Goal: Transaction & Acquisition: Purchase product/service

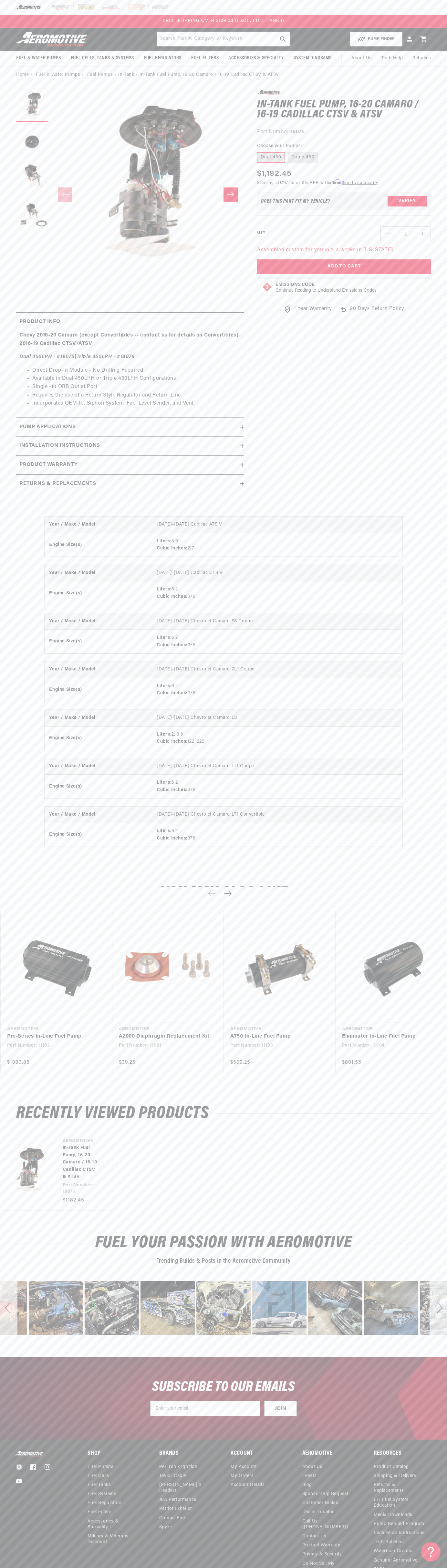
click at [392, 2] on div at bounding box center [224, 7] width 447 height 15
click at [433, 555] on div "Year / Make / Model 2016-2019 Cadillac ATS V Engine Size(s) Liters: 3.6 Cubic I…" at bounding box center [224, 687] width 447 height 368
click at [387, 1567] on html "Skip to content Your cart Your cart is empty Loading... You may also like Subto…" at bounding box center [224, 784] width 447 height 1568
click at [27, 502] on section "0.0 star rating Write a review In-Tank Fuel Pump, 16-20 Camaro / 16-19 Cadillac…" at bounding box center [224, 293] width 447 height 421
